Goal: Information Seeking & Learning: Check status

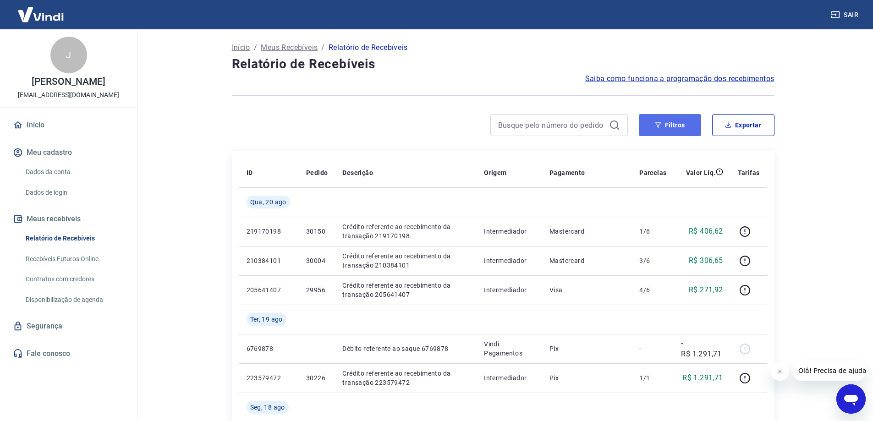
click at [676, 122] on button "Filtros" at bounding box center [670, 125] width 62 height 22
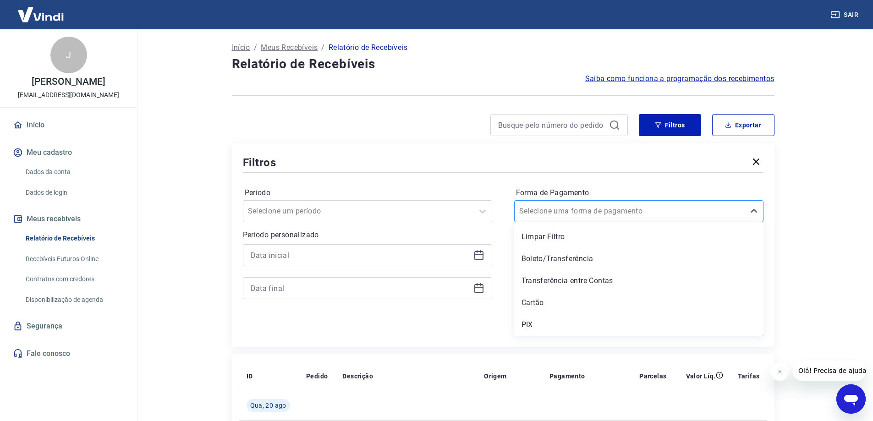
click at [578, 215] on input "Forma de Pagamento" at bounding box center [565, 211] width 93 height 11
click at [565, 321] on div "PIX" at bounding box center [638, 325] width 249 height 18
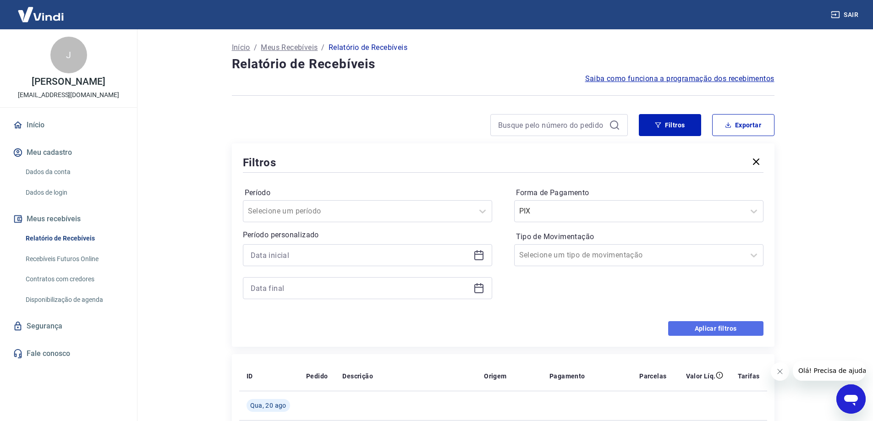
click at [722, 328] on button "Aplicar filtros" at bounding box center [715, 328] width 95 height 15
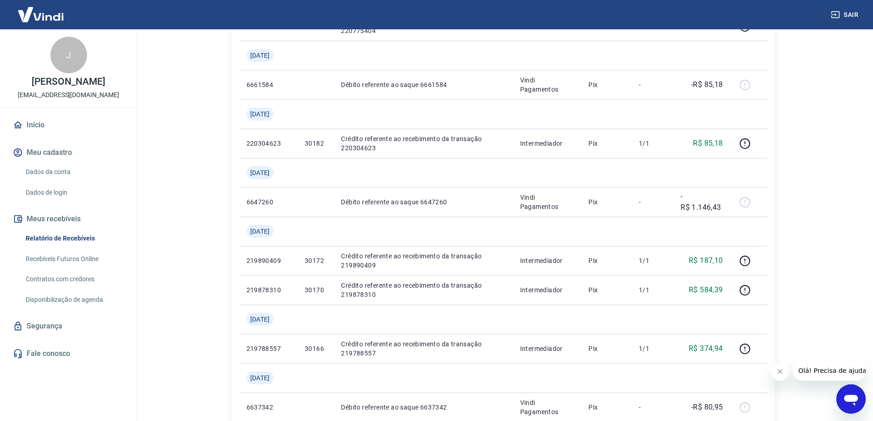
scroll to position [915, 0]
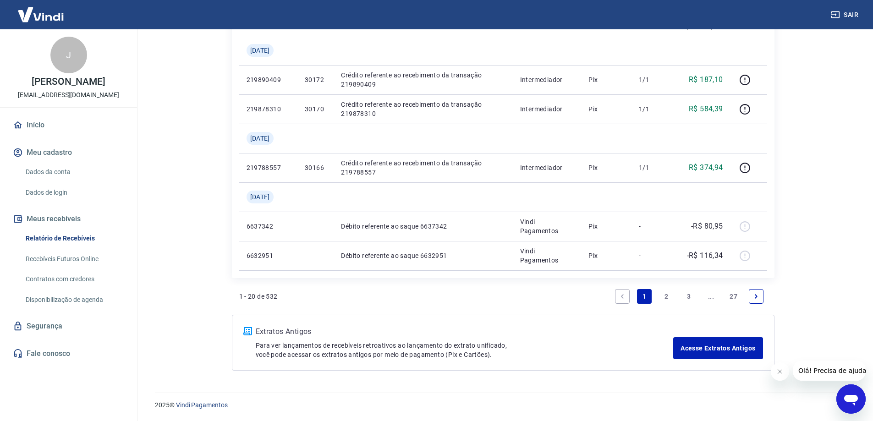
click at [665, 298] on link "2" at bounding box center [667, 296] width 15 height 15
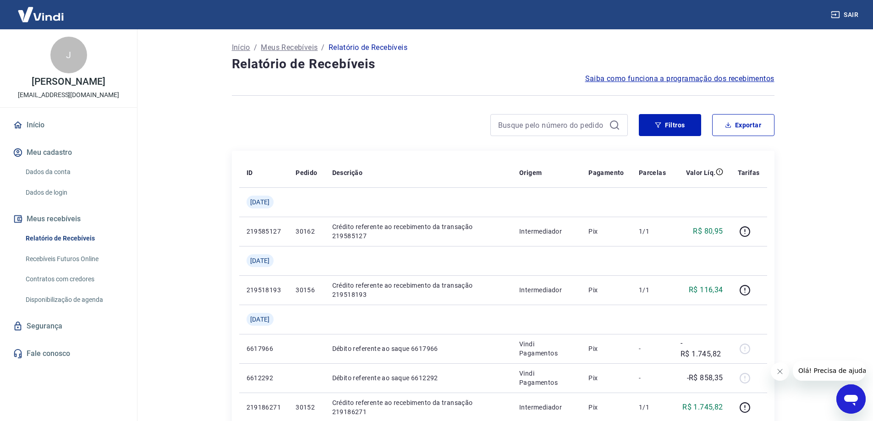
click at [618, 126] on icon at bounding box center [614, 125] width 11 height 11
click at [672, 125] on button "Filtros" at bounding box center [670, 125] width 62 height 22
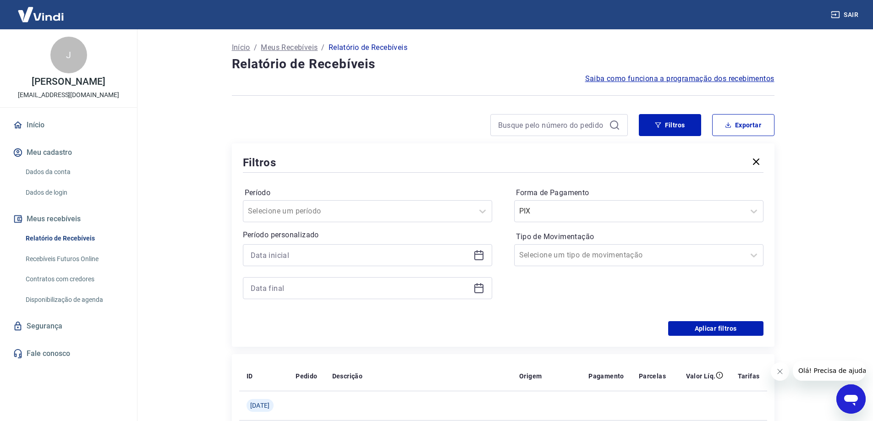
click at [479, 253] on icon at bounding box center [479, 255] width 11 height 11
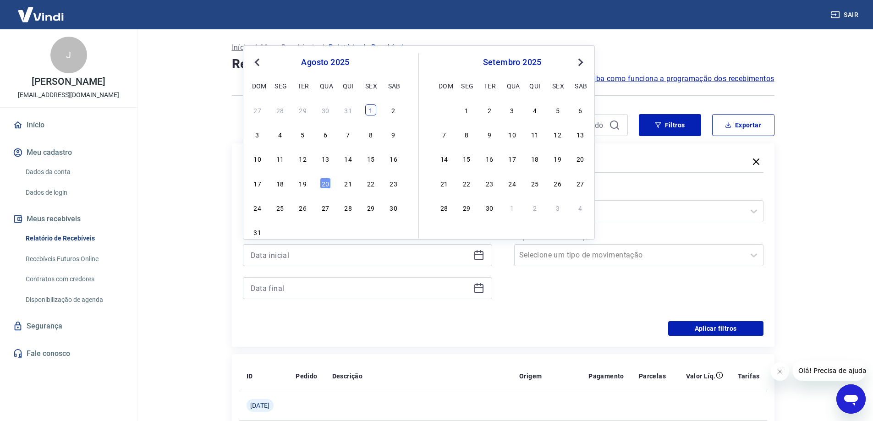
click at [373, 113] on div "1" at bounding box center [370, 110] width 11 height 11
type input "[DATE]"
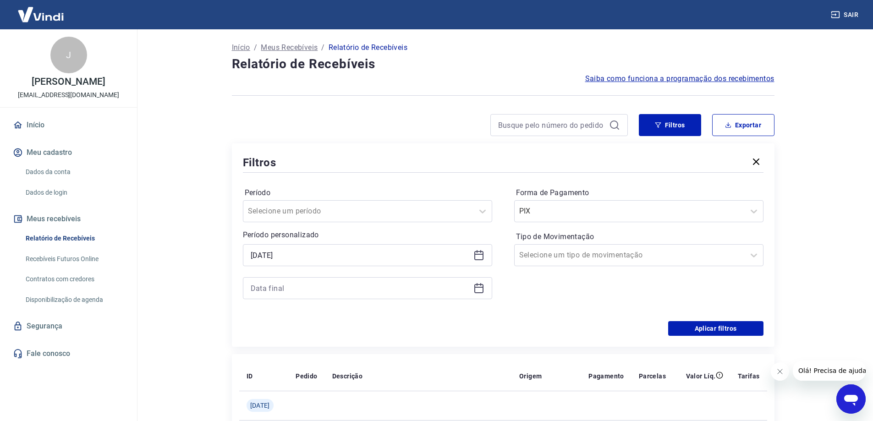
click at [478, 285] on icon at bounding box center [478, 288] width 9 height 9
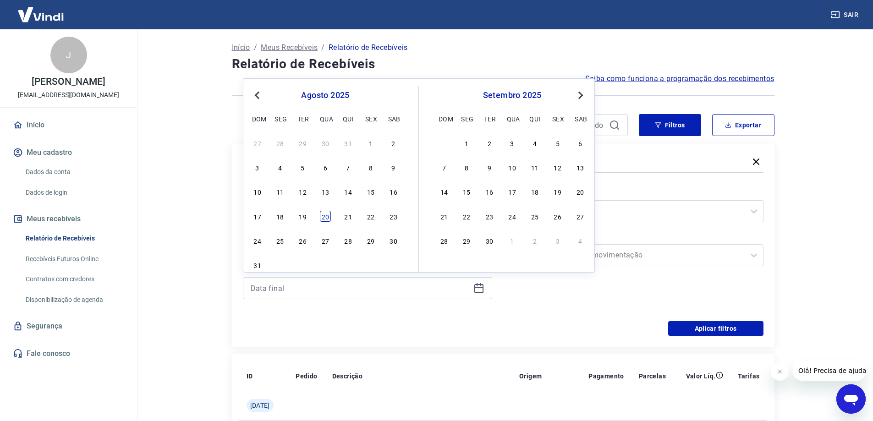
click at [326, 219] on div "20" at bounding box center [325, 216] width 11 height 11
type input "[DATE]"
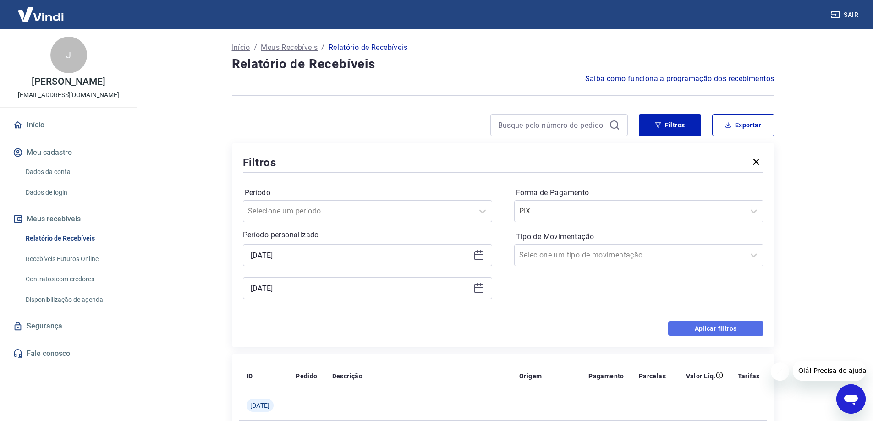
click at [684, 324] on button "Aplicar filtros" at bounding box center [715, 328] width 95 height 15
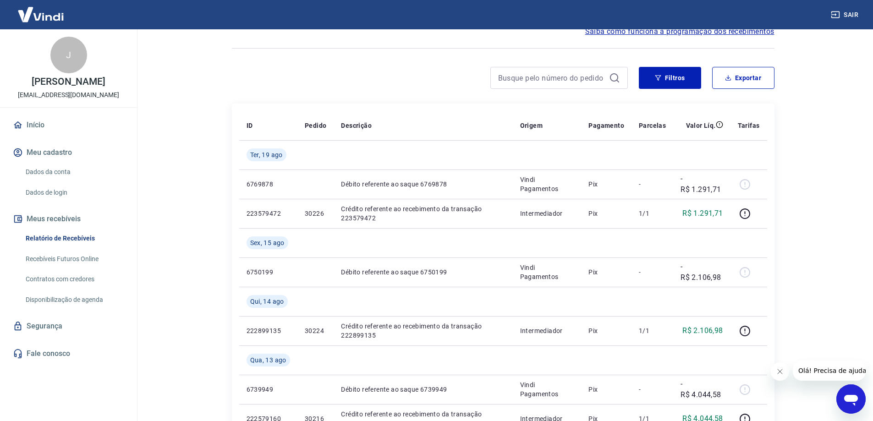
scroll to position [46, 0]
click at [644, 77] on button "Filtros" at bounding box center [670, 79] width 62 height 22
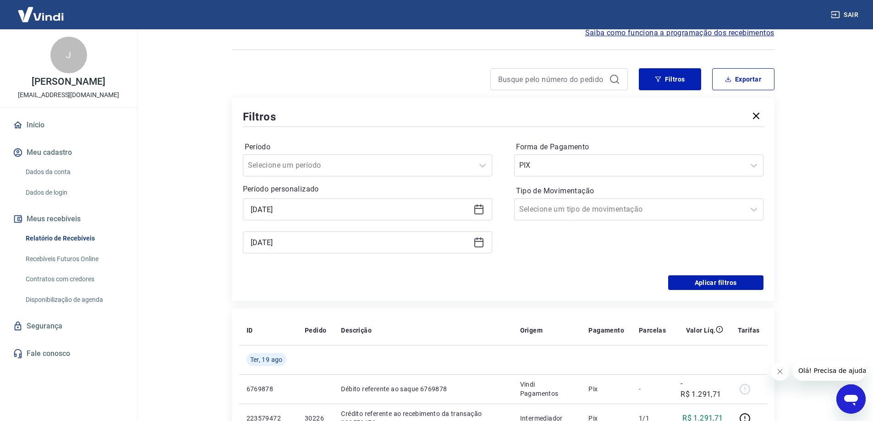
click at [481, 209] on icon at bounding box center [478, 208] width 9 height 1
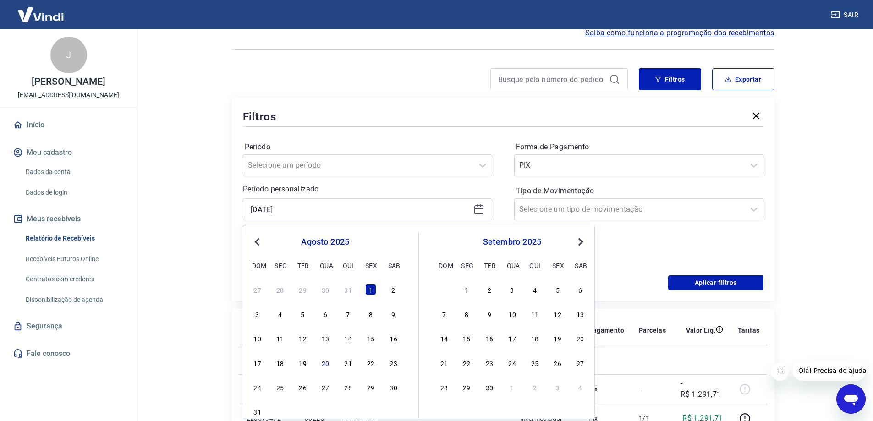
click at [258, 242] on span "Previous Month" at bounding box center [258, 242] width 0 height 11
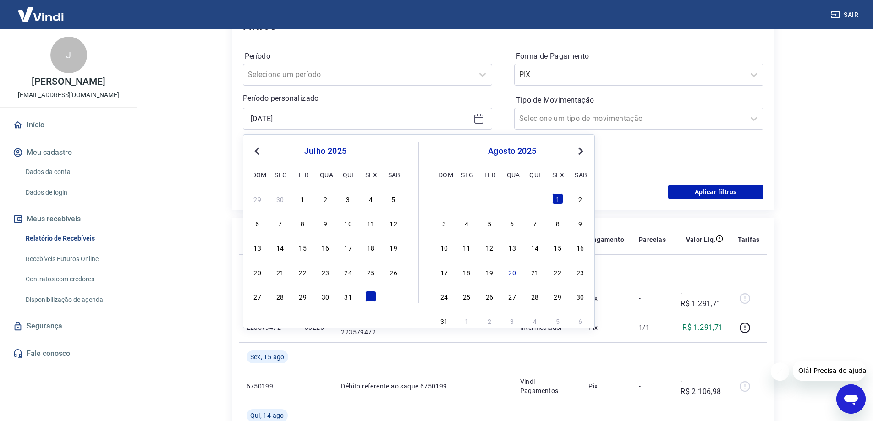
scroll to position [138, 0]
click at [856, 182] on main "Início / Meus Recebíveis / Relatório de Recebíveis Relatório de Recebíveis Saib…" at bounding box center [503, 88] width 740 height 392
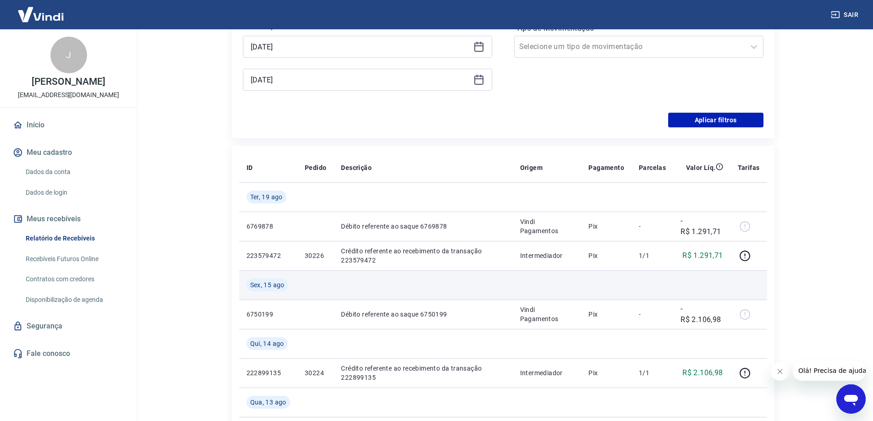
scroll to position [229, 0]
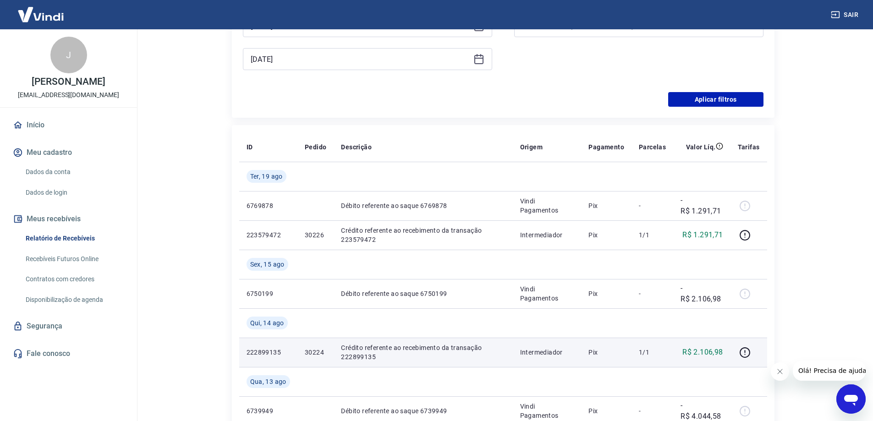
click at [262, 353] on p "222899135" at bounding box center [269, 352] width 44 height 9
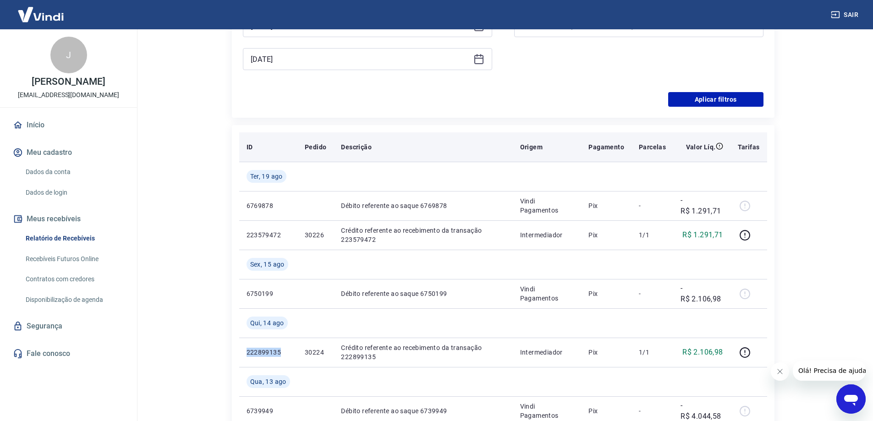
copy p "222899135"
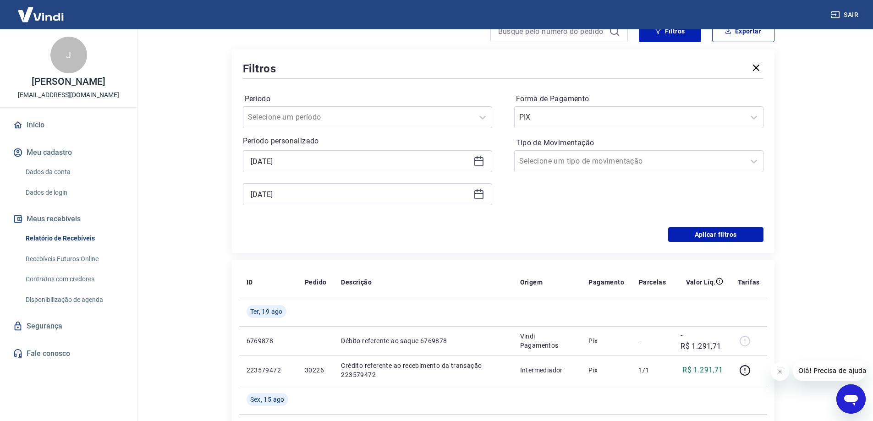
scroll to position [92, 0]
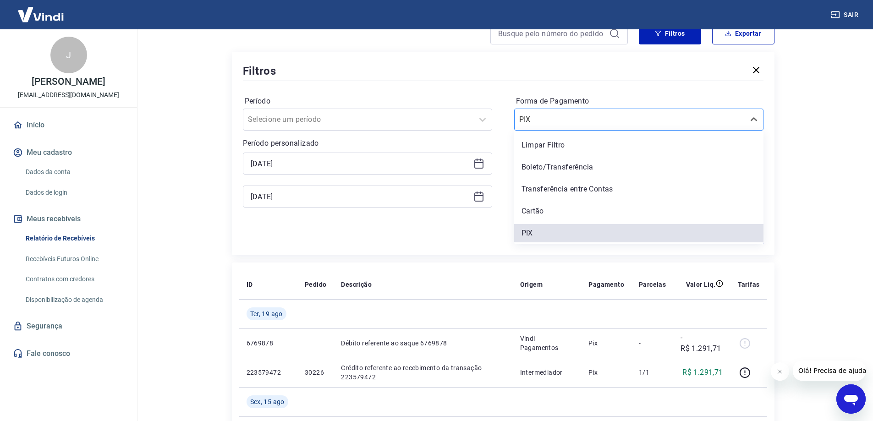
click at [616, 127] on div "PIX" at bounding box center [630, 119] width 230 height 17
click at [561, 148] on div "Limpar Filtro" at bounding box center [638, 145] width 249 height 18
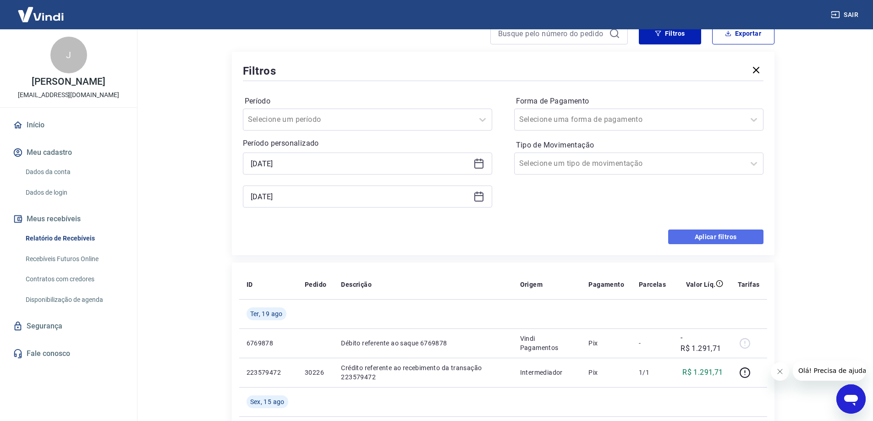
click at [723, 237] on button "Aplicar filtros" at bounding box center [715, 237] width 95 height 15
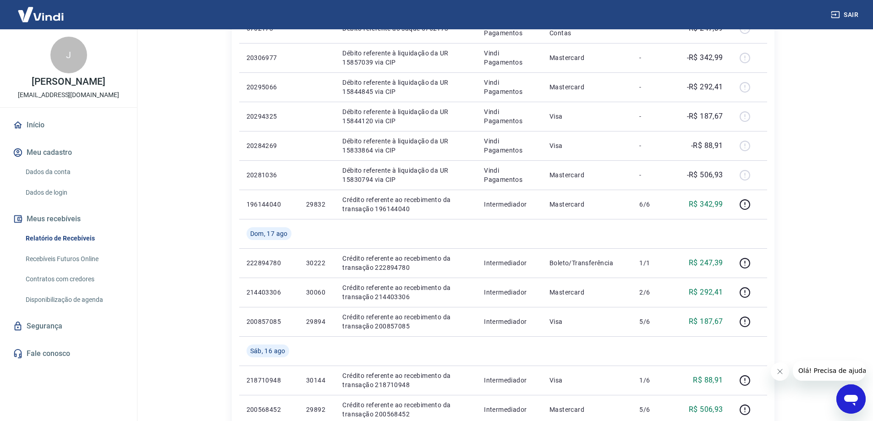
scroll to position [413, 0]
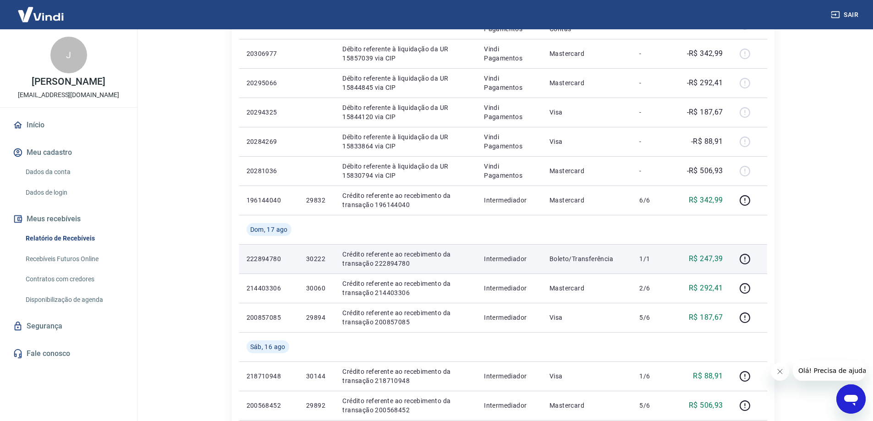
click at [251, 253] on td "222894780" at bounding box center [269, 258] width 60 height 29
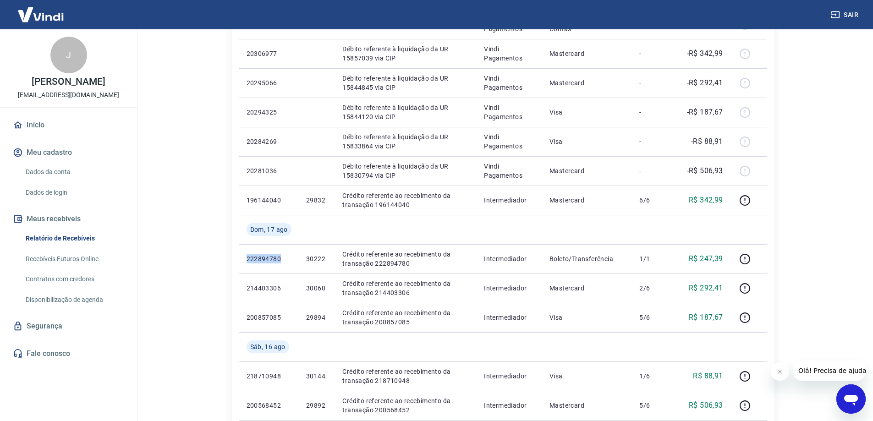
copy p "222894780"
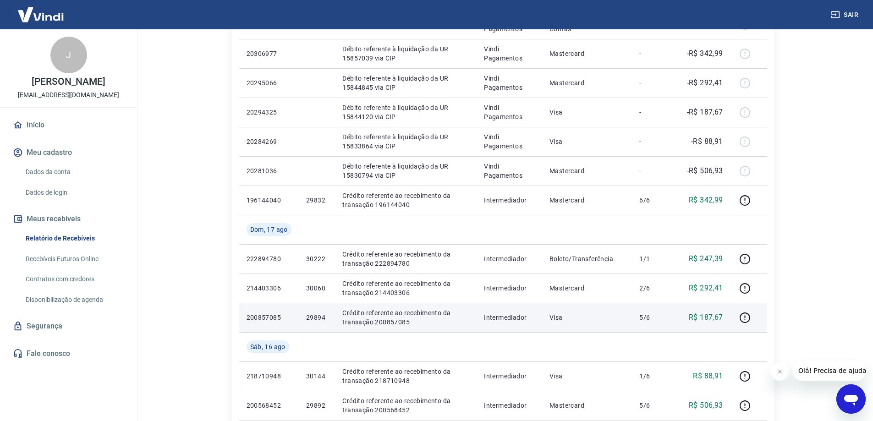
click at [259, 320] on p "200857085" at bounding box center [269, 317] width 45 height 9
copy p "200857085"
drag, startPoint x: 688, startPoint y: 316, endPoint x: 734, endPoint y: 316, distance: 45.8
click at [734, 316] on tr "200857085 29894 Crédito referente ao recebimento da transação 200857085 Interme…" at bounding box center [503, 317] width 528 height 29
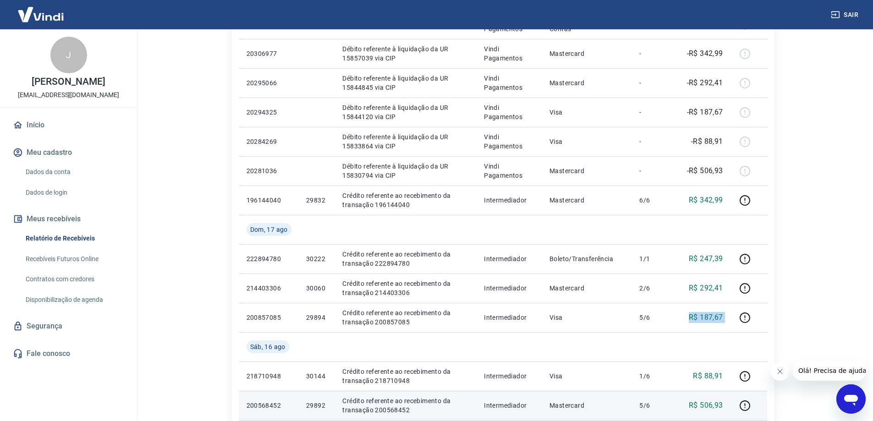
copy tr "R$ 187,67"
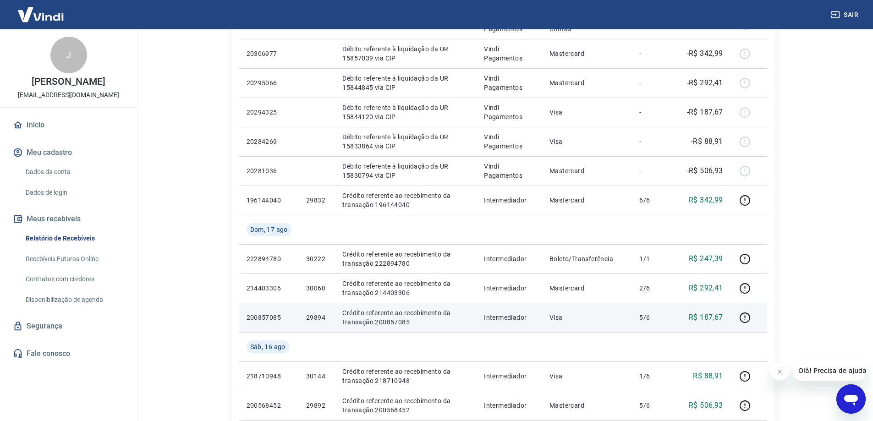
click at [275, 314] on p "200857085" at bounding box center [269, 317] width 45 height 9
copy p "200857085"
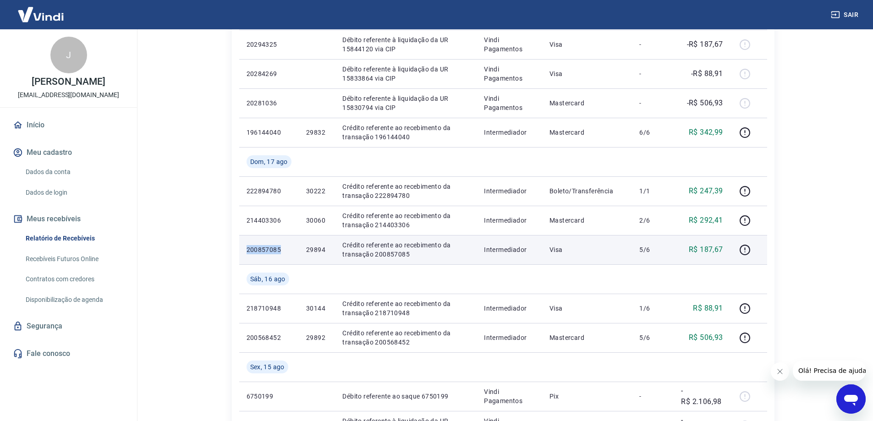
scroll to position [504, 0]
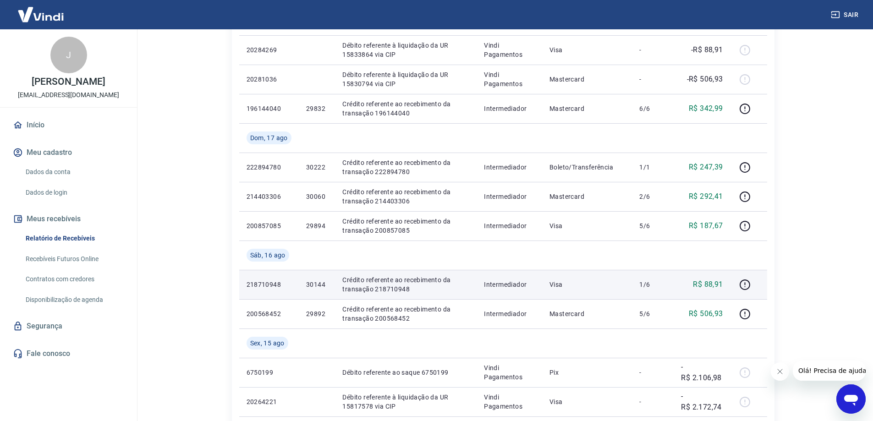
click at [272, 284] on p "218710948" at bounding box center [269, 284] width 45 height 9
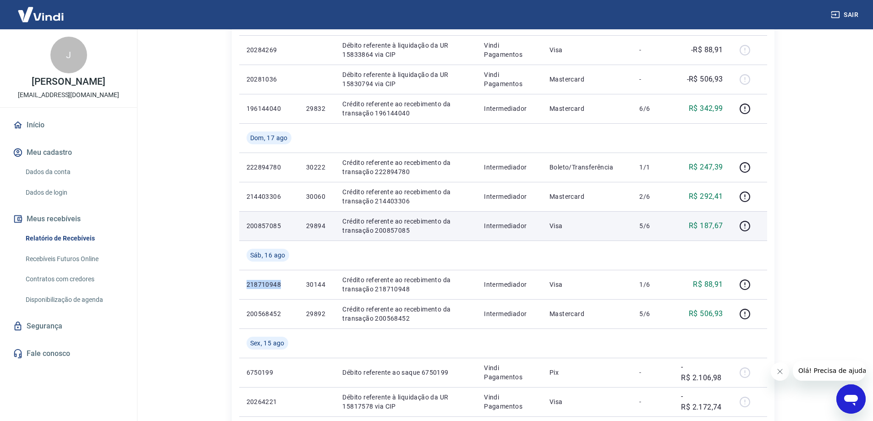
copy p "218710948"
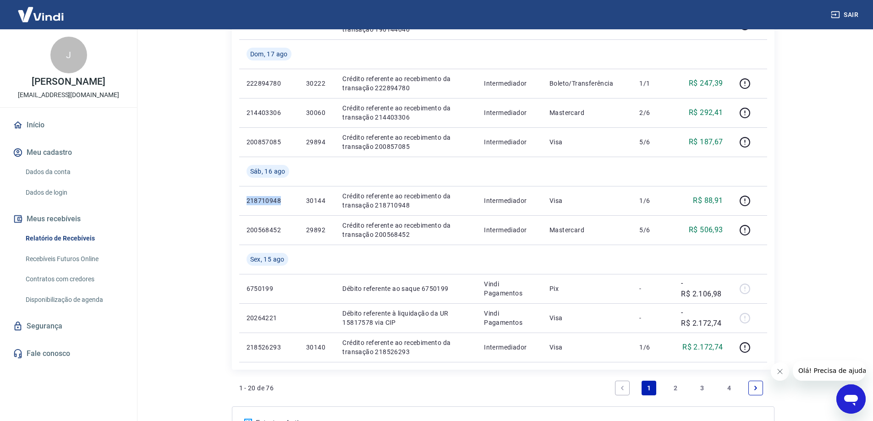
scroll to position [542, 0]
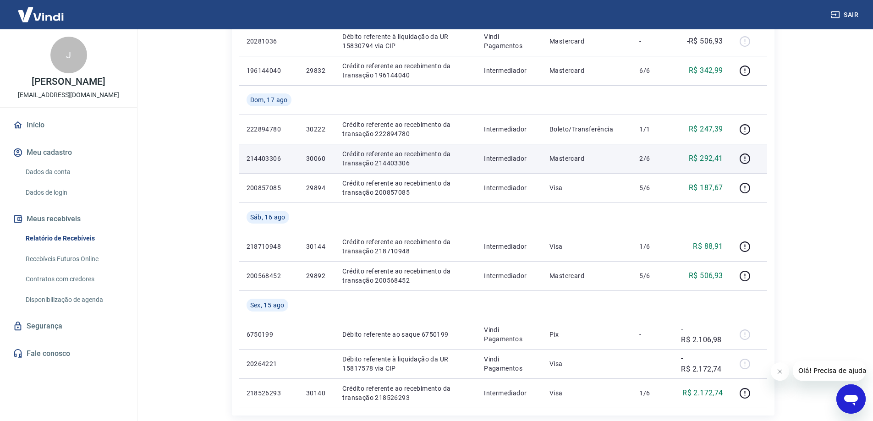
click at [262, 155] on p "214403306" at bounding box center [269, 158] width 45 height 9
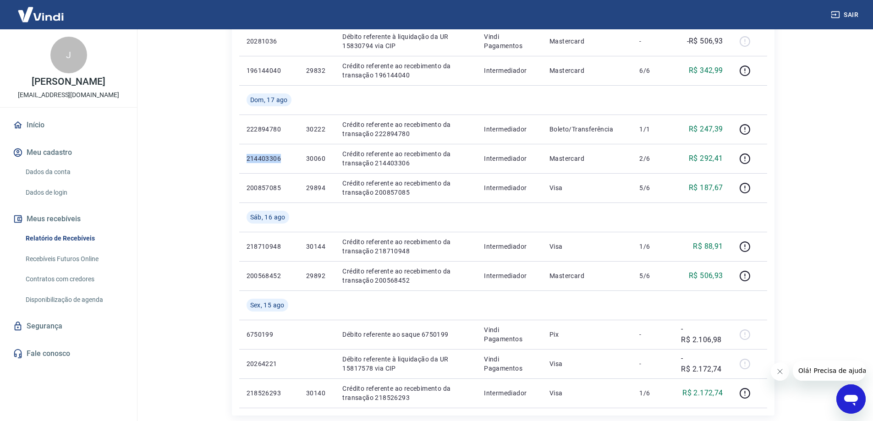
copy p "214403306"
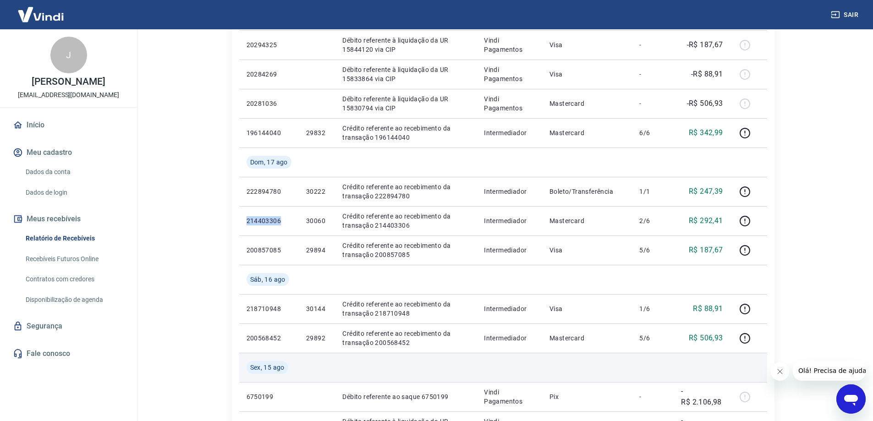
scroll to position [496, 0]
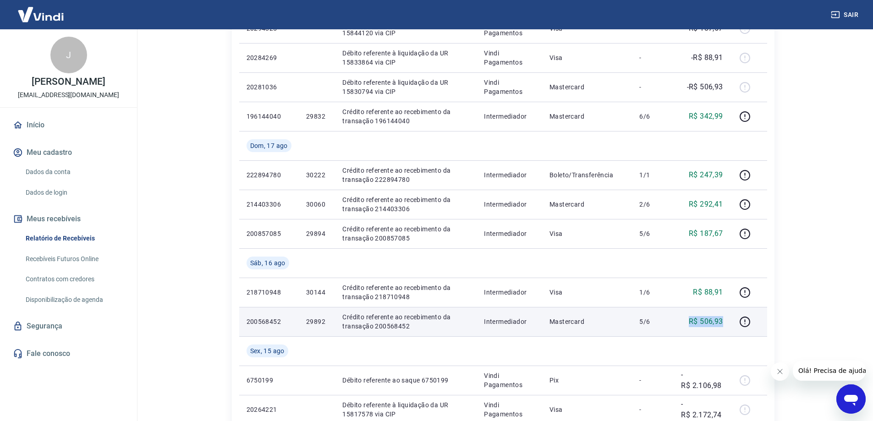
drag, startPoint x: 682, startPoint y: 321, endPoint x: 727, endPoint y: 321, distance: 44.9
click at [727, 321] on td "R$ 506,93" at bounding box center [702, 321] width 56 height 29
copy p "R$ 506,93"
click at [267, 323] on p "200568452" at bounding box center [269, 321] width 45 height 9
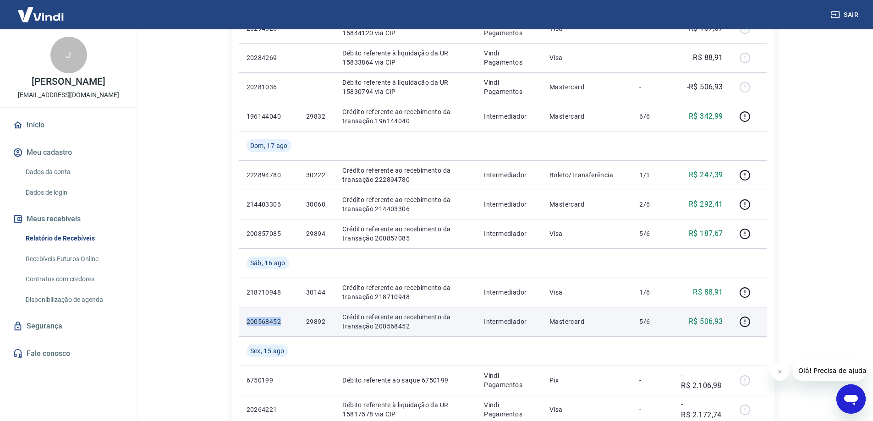
copy p "200568452"
click at [271, 326] on p "200568452" at bounding box center [269, 321] width 45 height 9
click at [273, 326] on td "200568452" at bounding box center [269, 321] width 60 height 29
click at [272, 323] on p "200568452" at bounding box center [269, 321] width 45 height 9
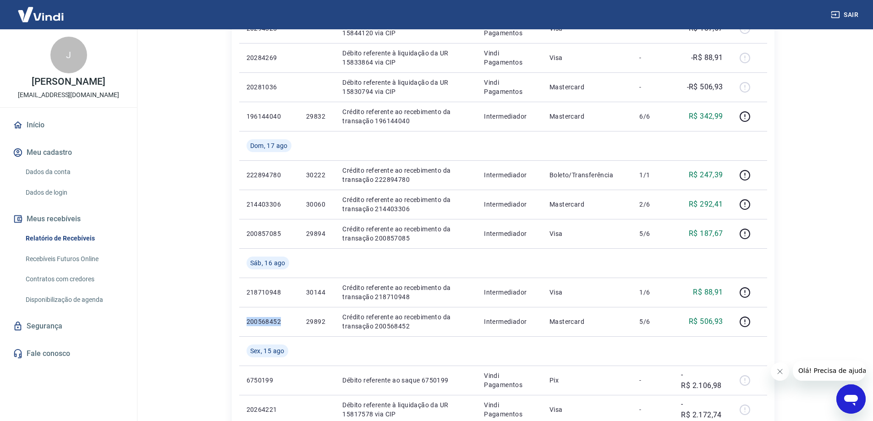
copy p "200568452"
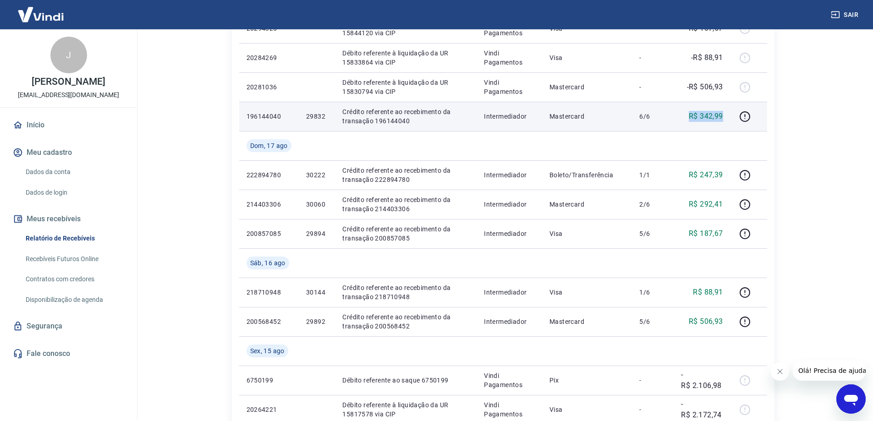
drag, startPoint x: 690, startPoint y: 116, endPoint x: 726, endPoint y: 115, distance: 35.3
click at [726, 115] on td "R$ 342,99" at bounding box center [702, 116] width 56 height 29
click at [254, 114] on p "196144040" at bounding box center [269, 116] width 45 height 9
